Goal: Navigation & Orientation: Find specific page/section

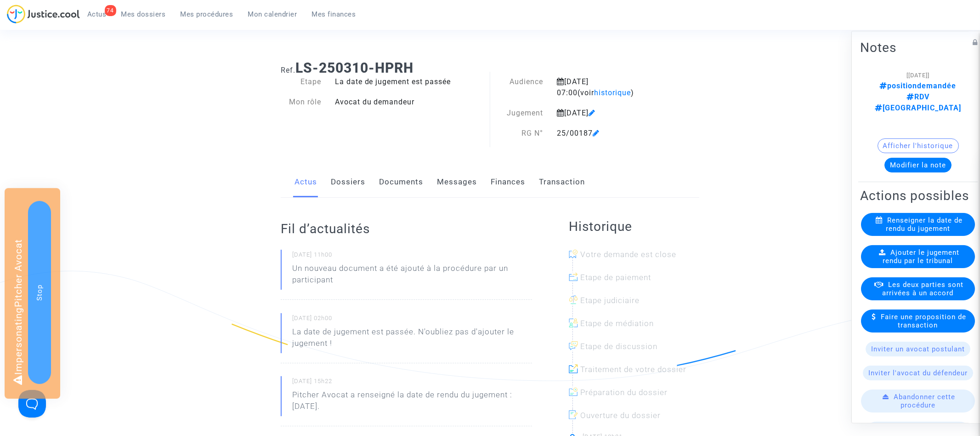
click at [393, 190] on link "Documents" at bounding box center [401, 182] width 44 height 30
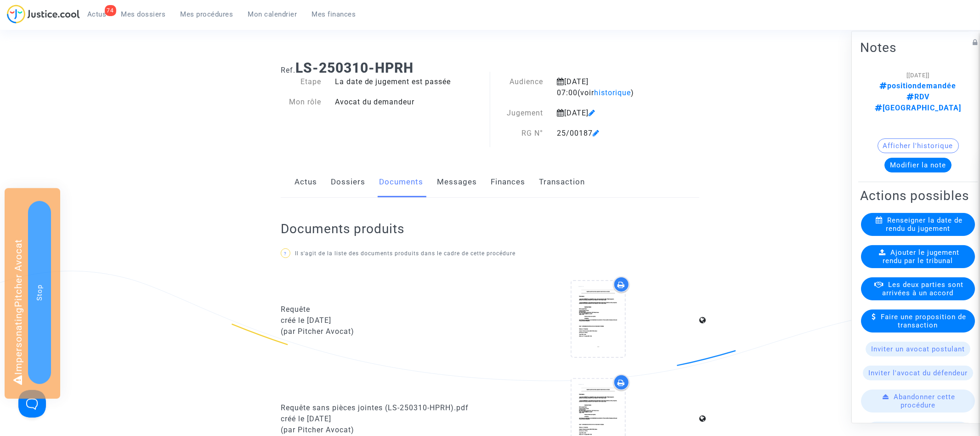
click at [304, 182] on link "Actus" at bounding box center [306, 182] width 23 height 30
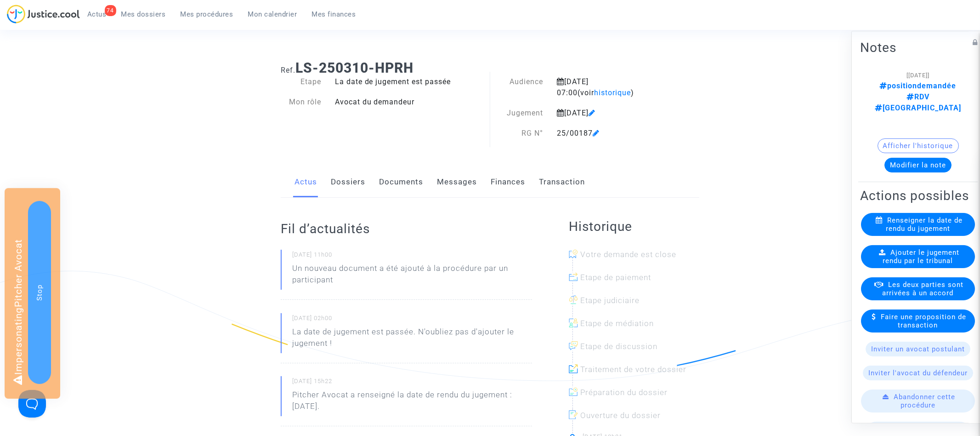
drag, startPoint x: 301, startPoint y: 67, endPoint x: 426, endPoint y: 66, distance: 125.9
click at [426, 66] on h1 "Ref. LS-250310-HPRH" at bounding box center [490, 68] width 419 height 17
copy b "LS-250310-HPRH"
